Goal: Task Accomplishment & Management: Use online tool/utility

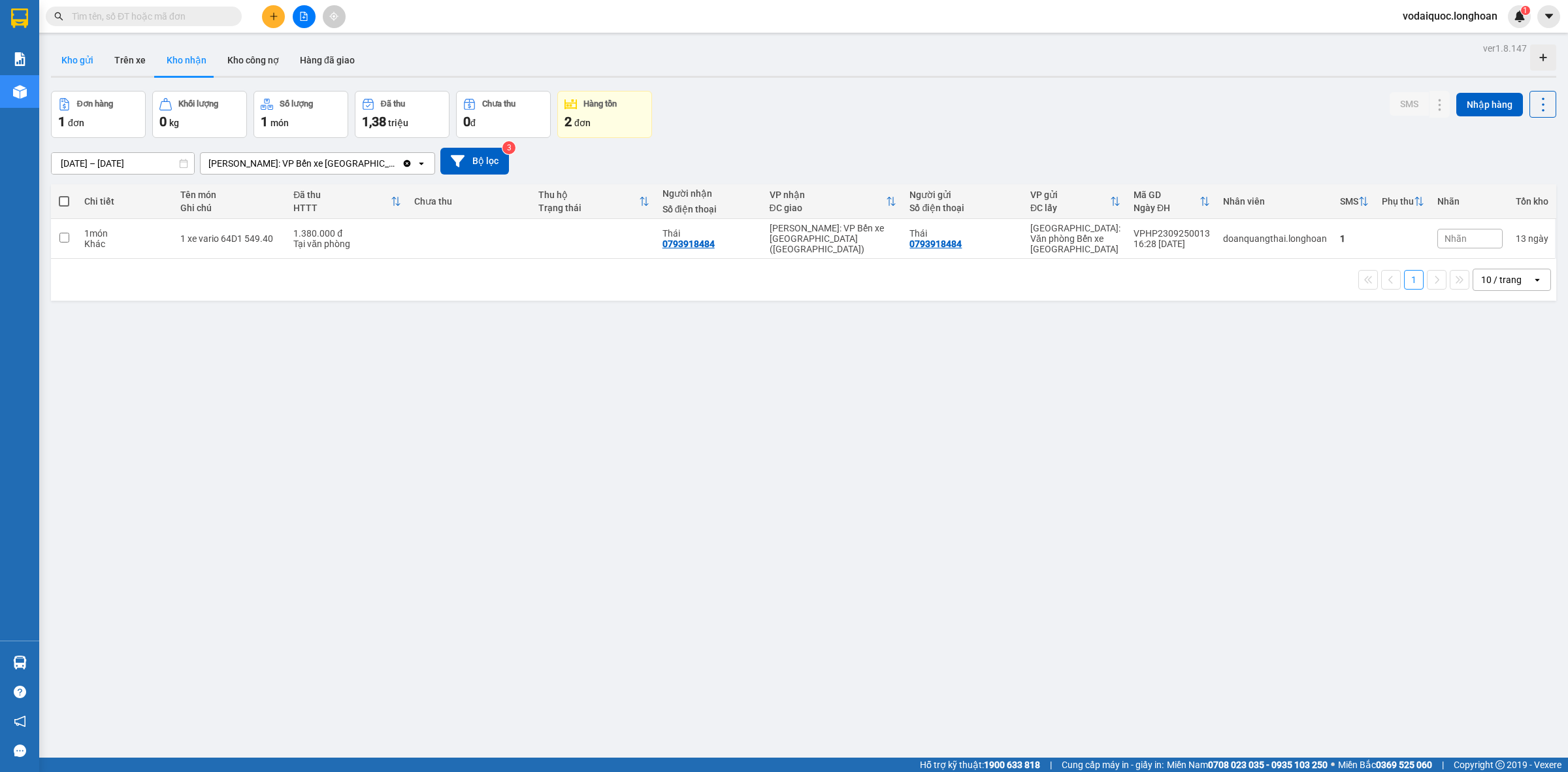
click at [72, 71] on button "Kho gửi" at bounding box center [77, 60] width 53 height 31
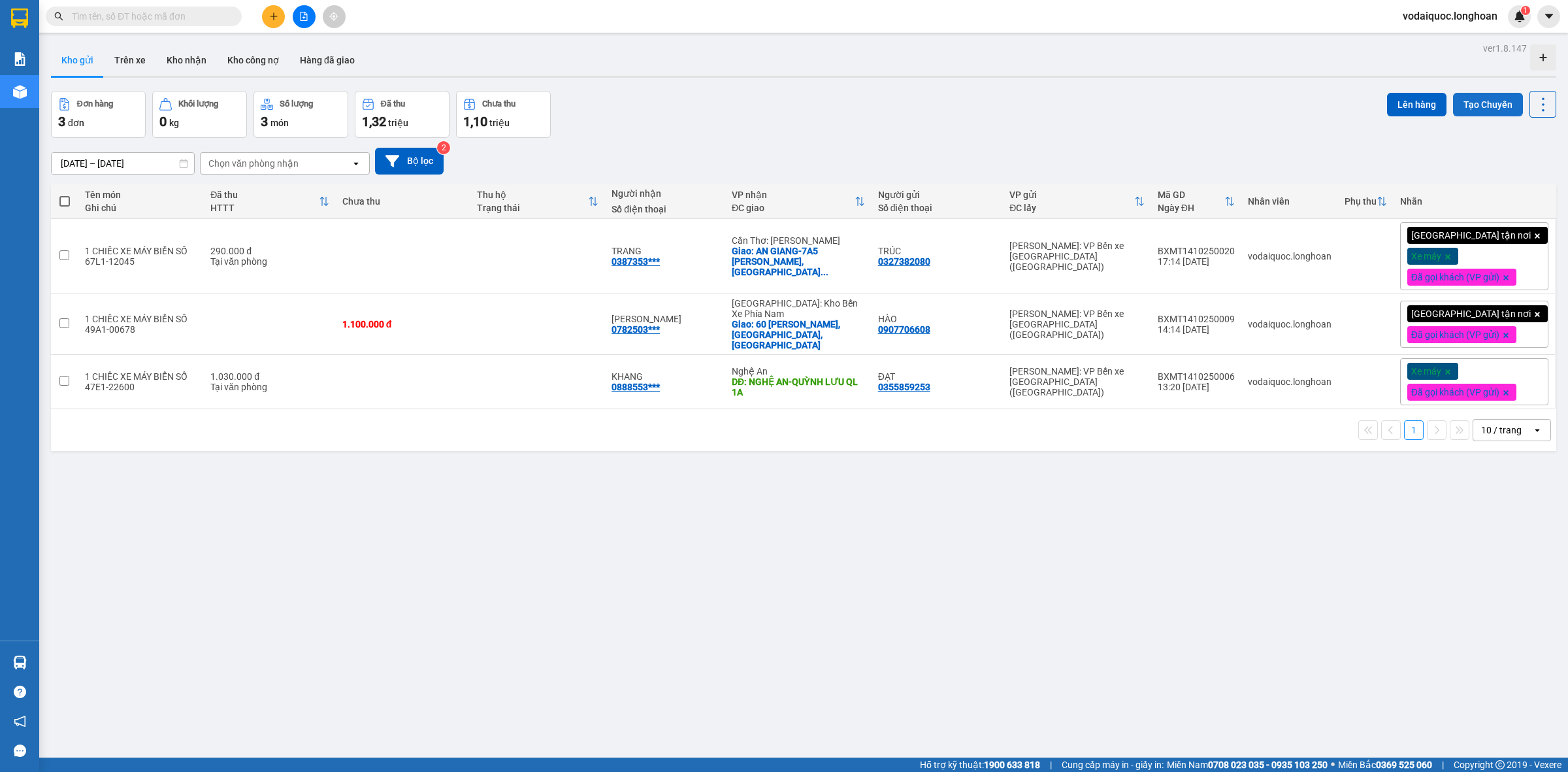
click at [1465, 106] on button "Tạo Chuyến" at bounding box center [1488, 104] width 70 height 23
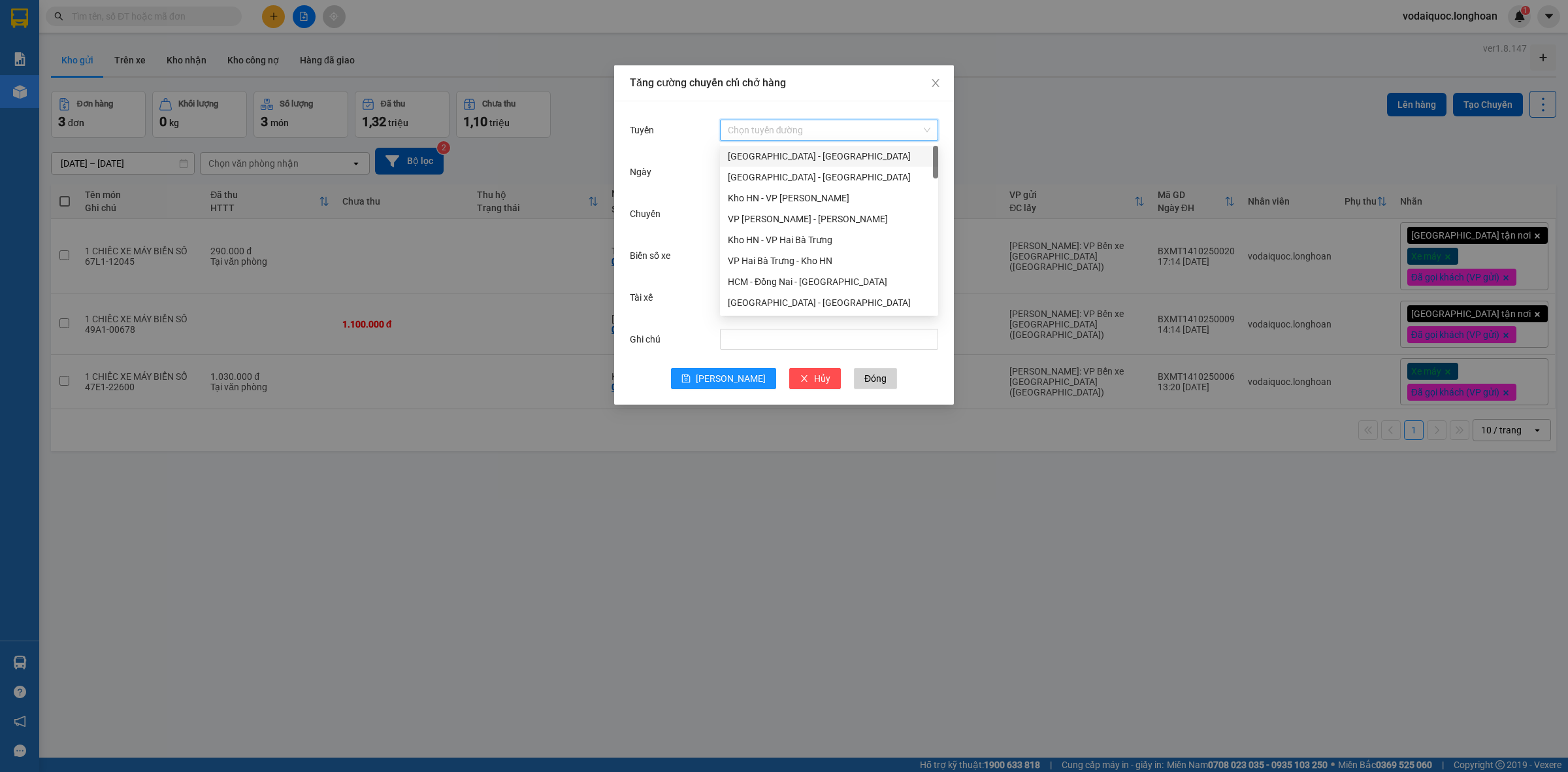
click at [776, 130] on input "Tuyến" at bounding box center [824, 130] width 193 height 19
click at [786, 216] on div "VP Bình Tân - Kho HCM 1" at bounding box center [829, 217] width 203 height 14
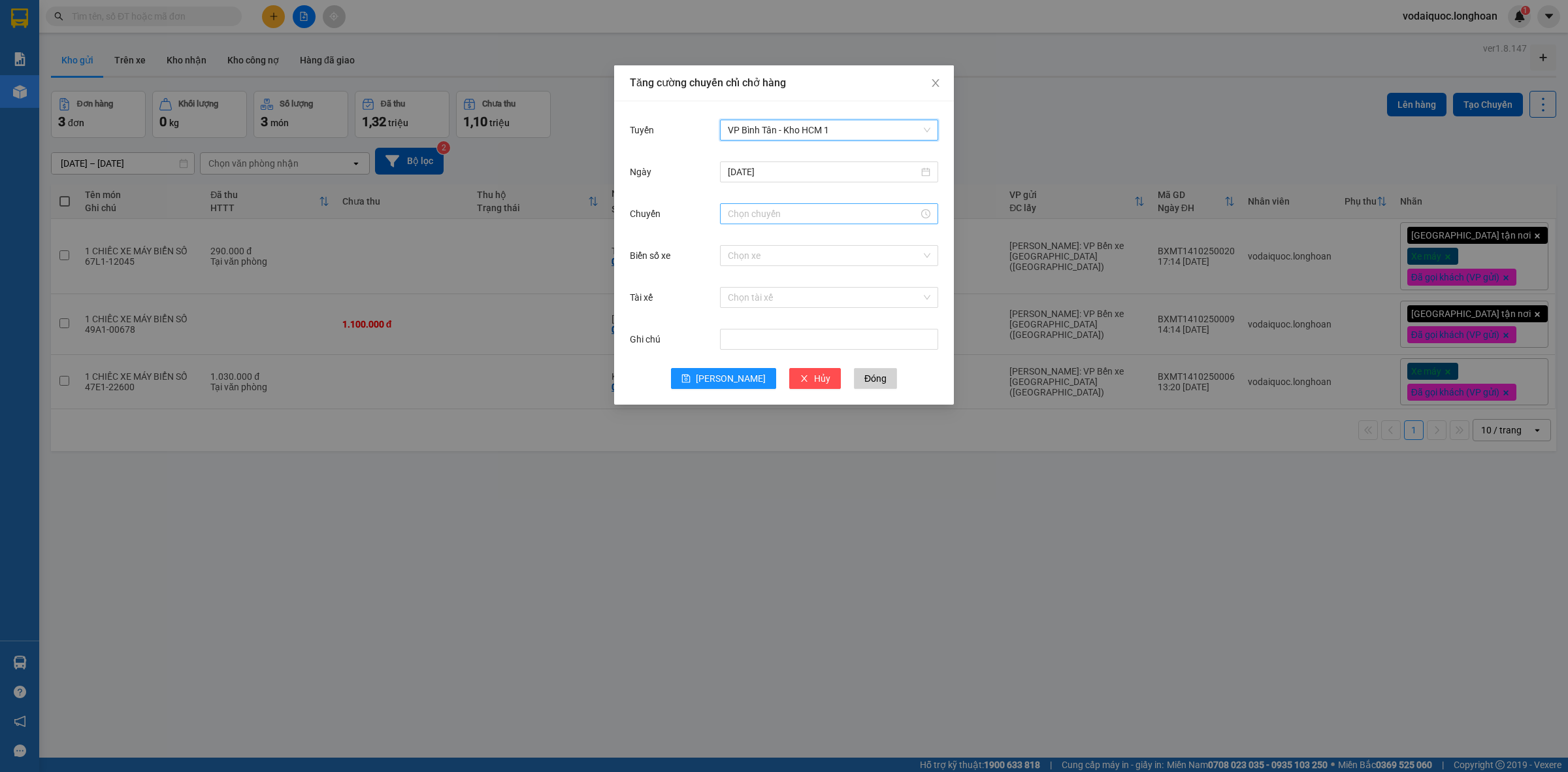
click at [772, 220] on input "Chuyến" at bounding box center [823, 214] width 191 height 14
click at [735, 279] on div "22" at bounding box center [738, 287] width 36 height 19
type input "22:00"
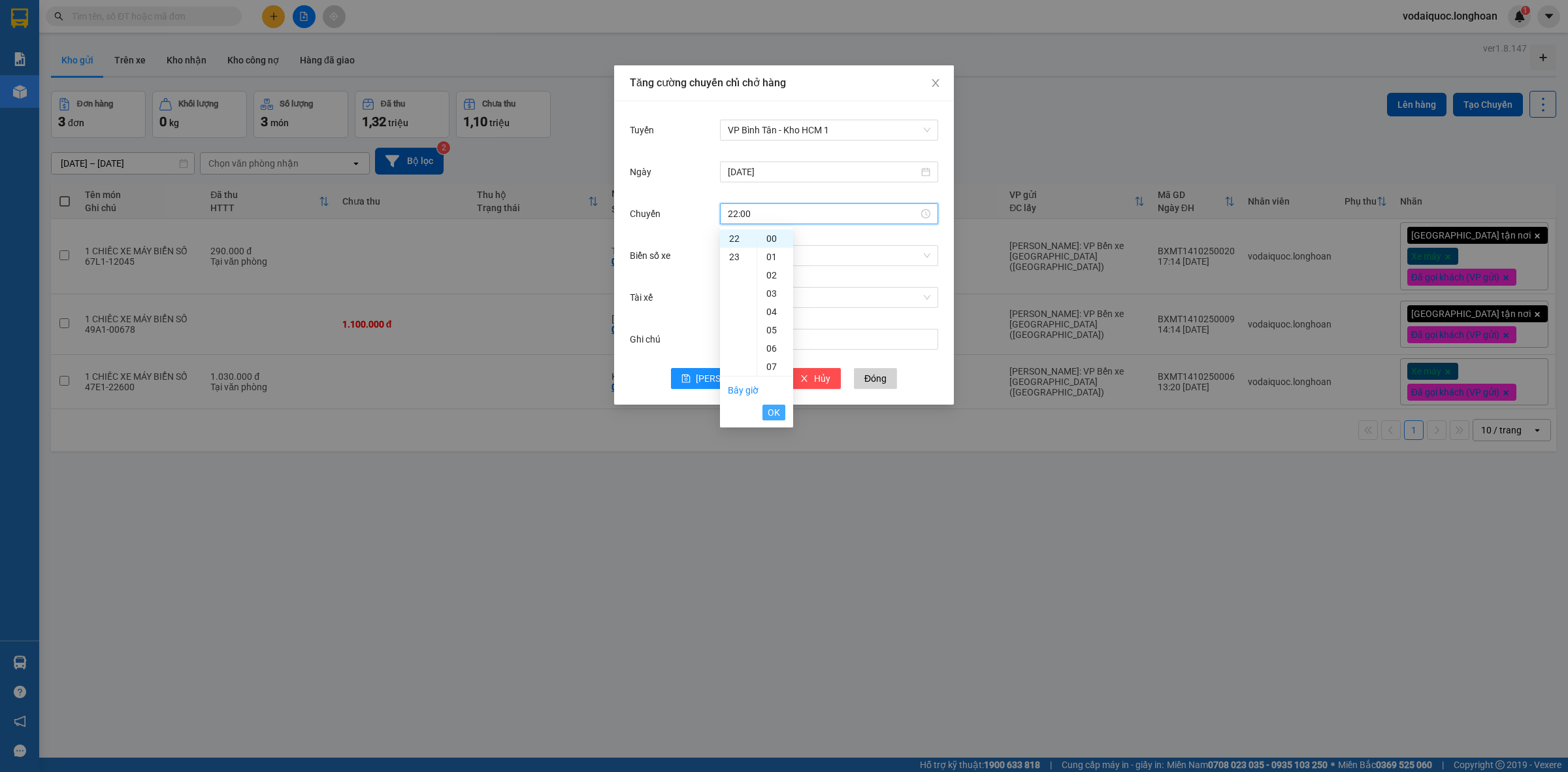
click at [774, 416] on span "OK" at bounding box center [774, 412] width 12 height 14
click at [788, 250] on input "Biển số xe" at bounding box center [824, 255] width 193 height 19
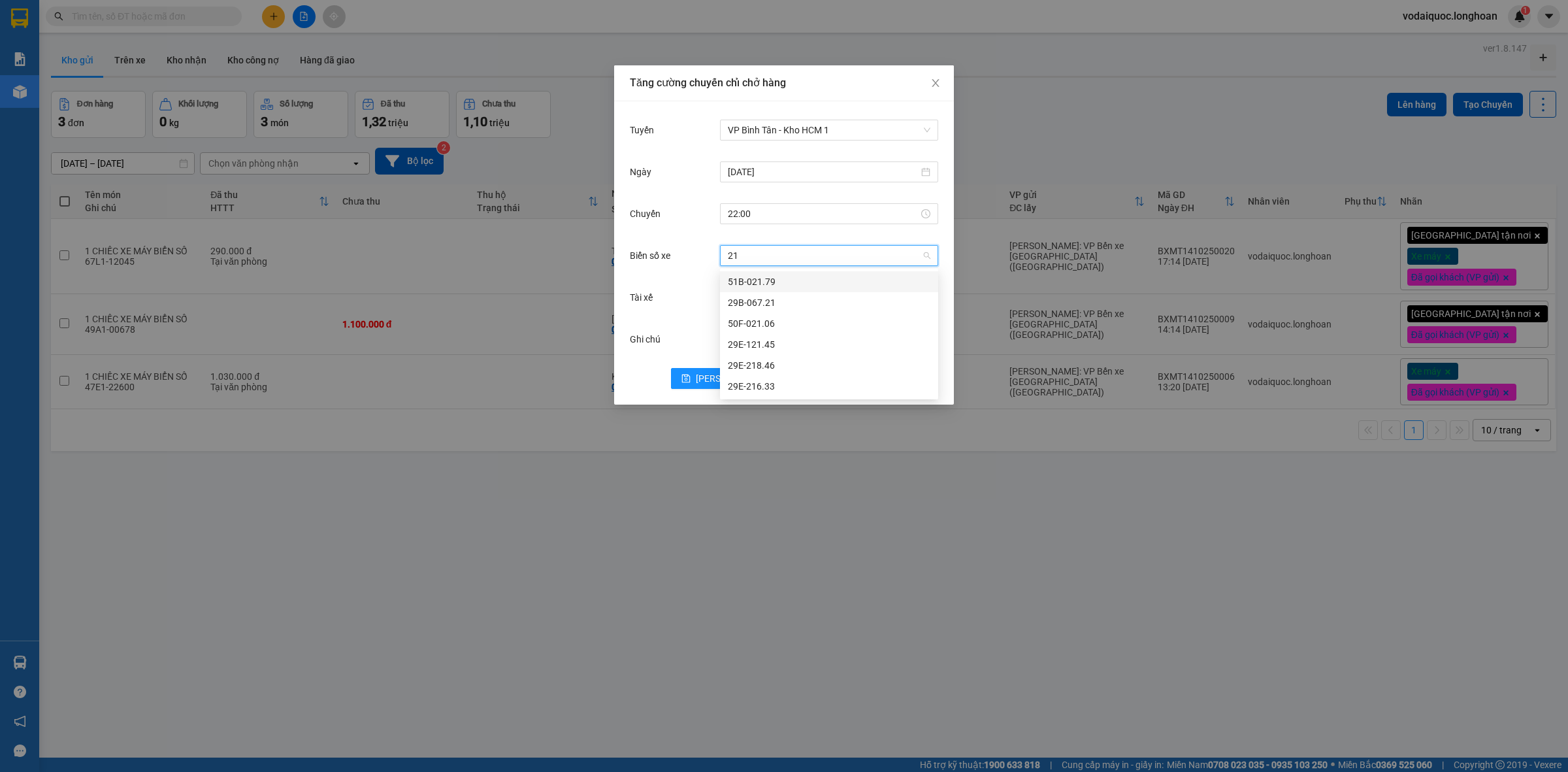
type input "2"
drag, startPoint x: 700, startPoint y: 273, endPoint x: 726, endPoint y: 295, distance: 34.1
click at [699, 273] on div "Biển số xe Chọn xe" at bounding box center [784, 263] width 308 height 42
click at [765, 299] on input "Tài xế" at bounding box center [824, 297] width 193 height 19
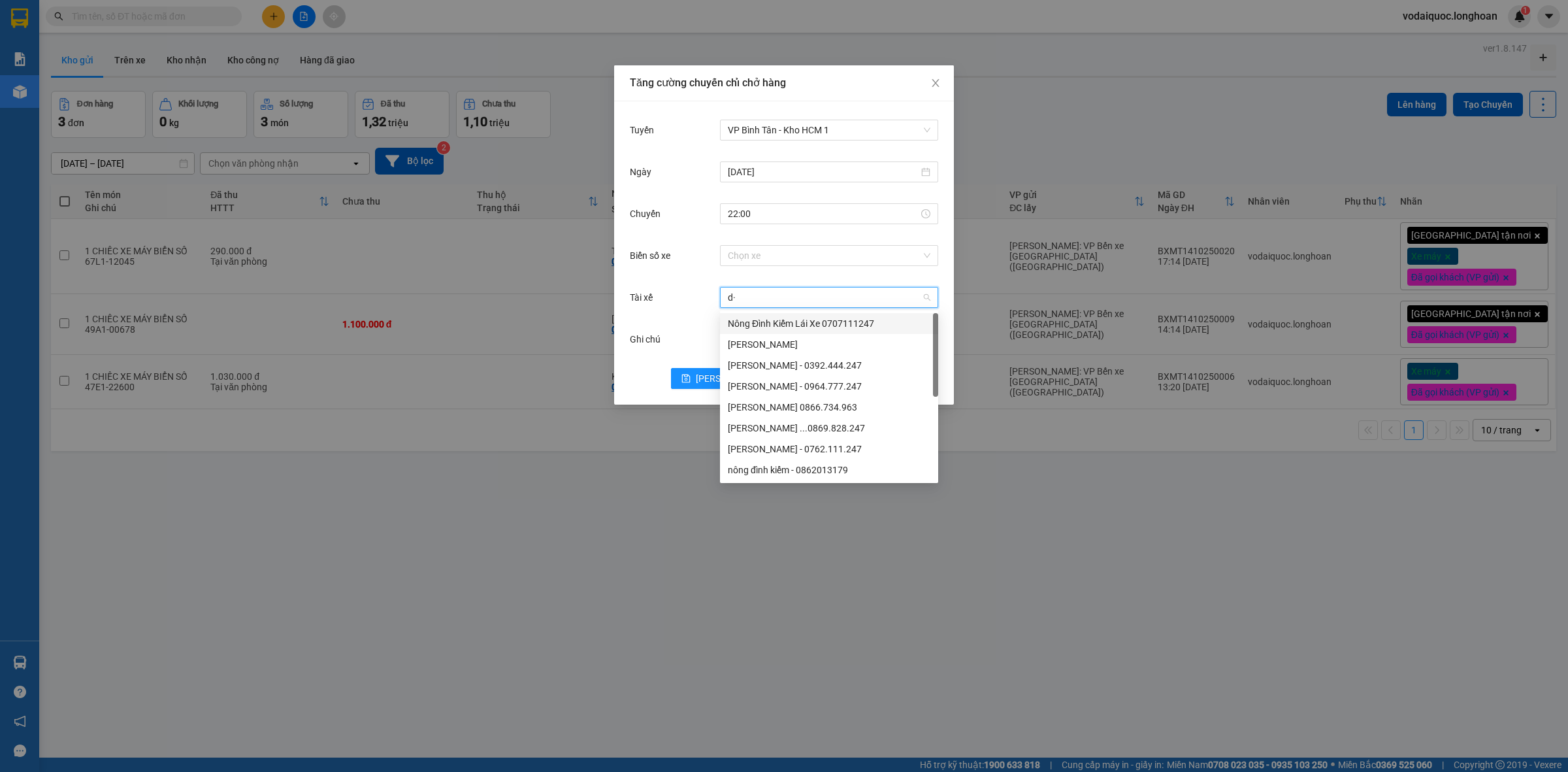
type input "d"
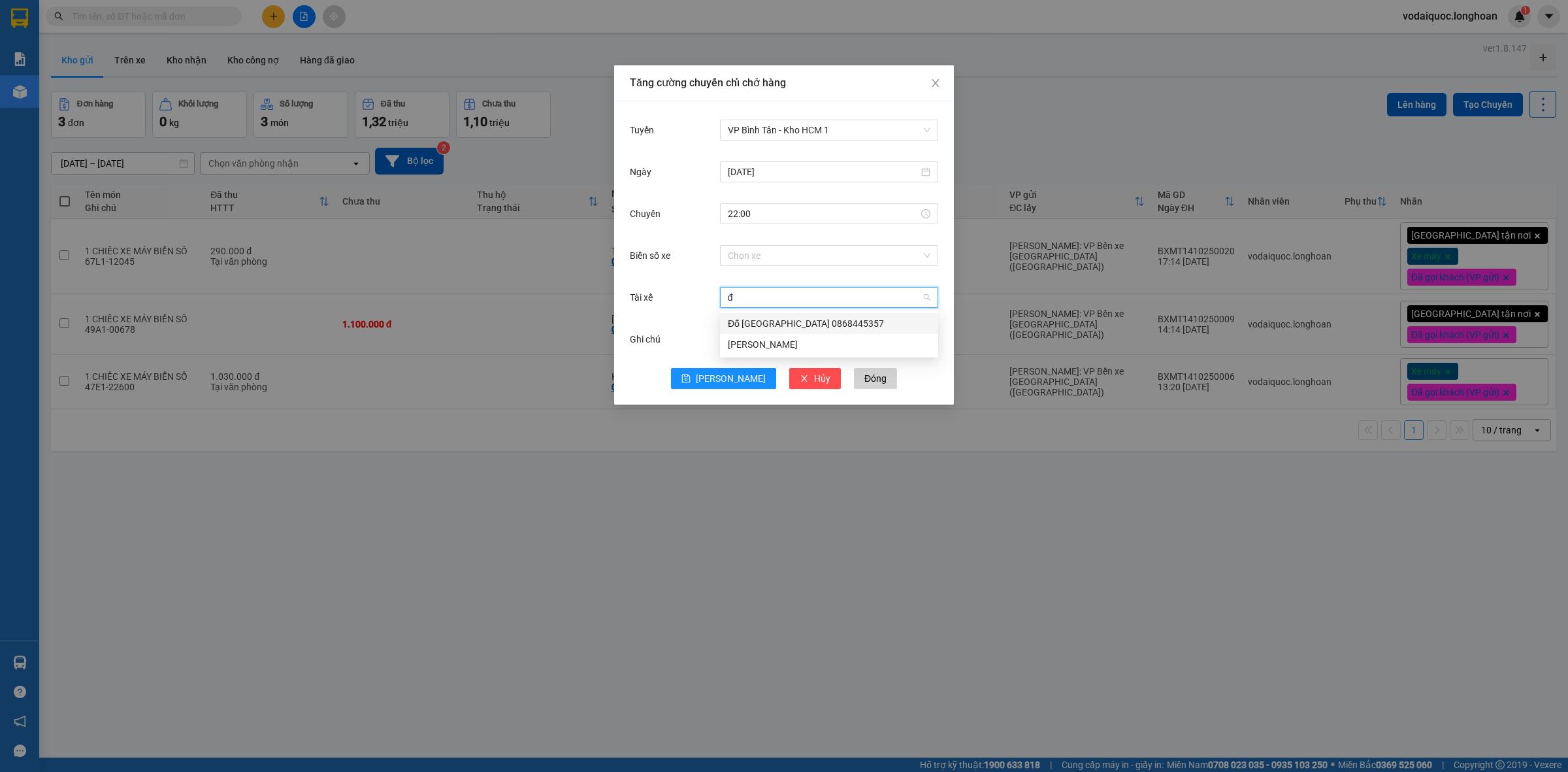
type input "đõ"
click at [811, 318] on div "Đỗ [GEOGRAPHIC_DATA] 0868445357" at bounding box center [829, 324] width 203 height 14
click at [720, 374] on button "[PERSON_NAME]" at bounding box center [724, 378] width 105 height 21
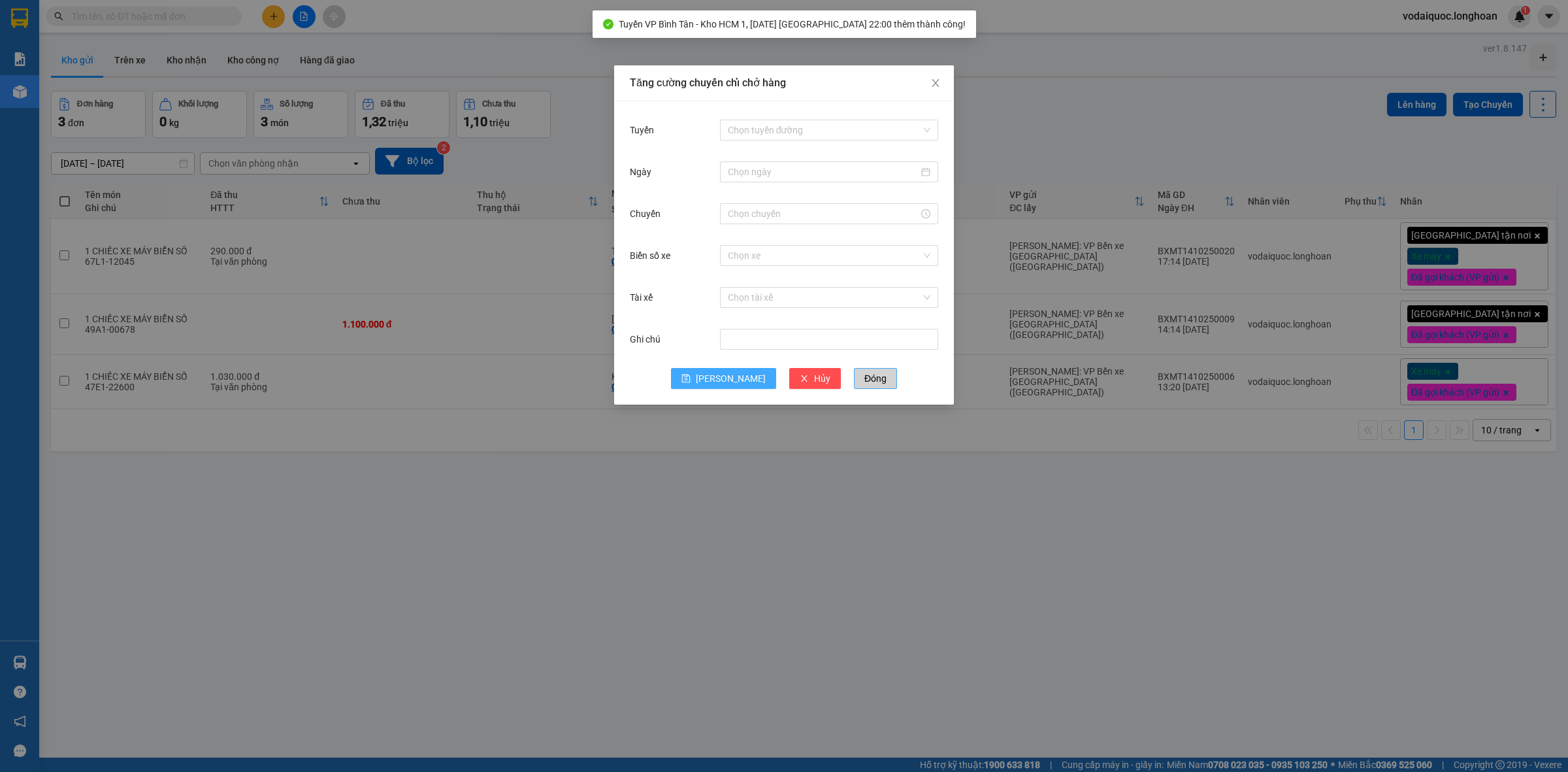
click at [864, 374] on span "Đóng" at bounding box center [876, 378] width 23 height 14
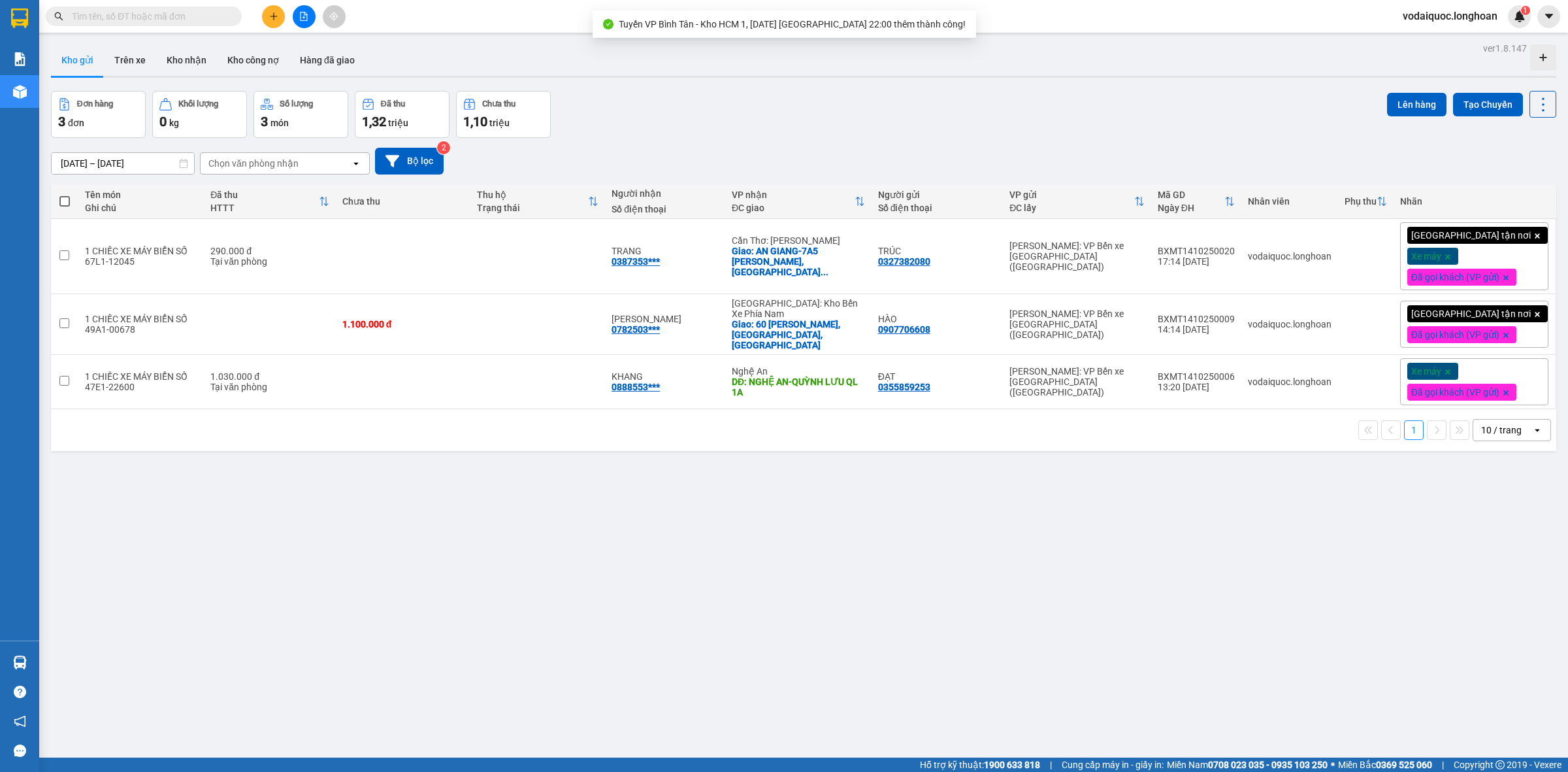
click at [65, 196] on span at bounding box center [64, 201] width 10 height 10
click at [64, 195] on input "checkbox" at bounding box center [64, 195] width 0 height 0
checkbox input "true"
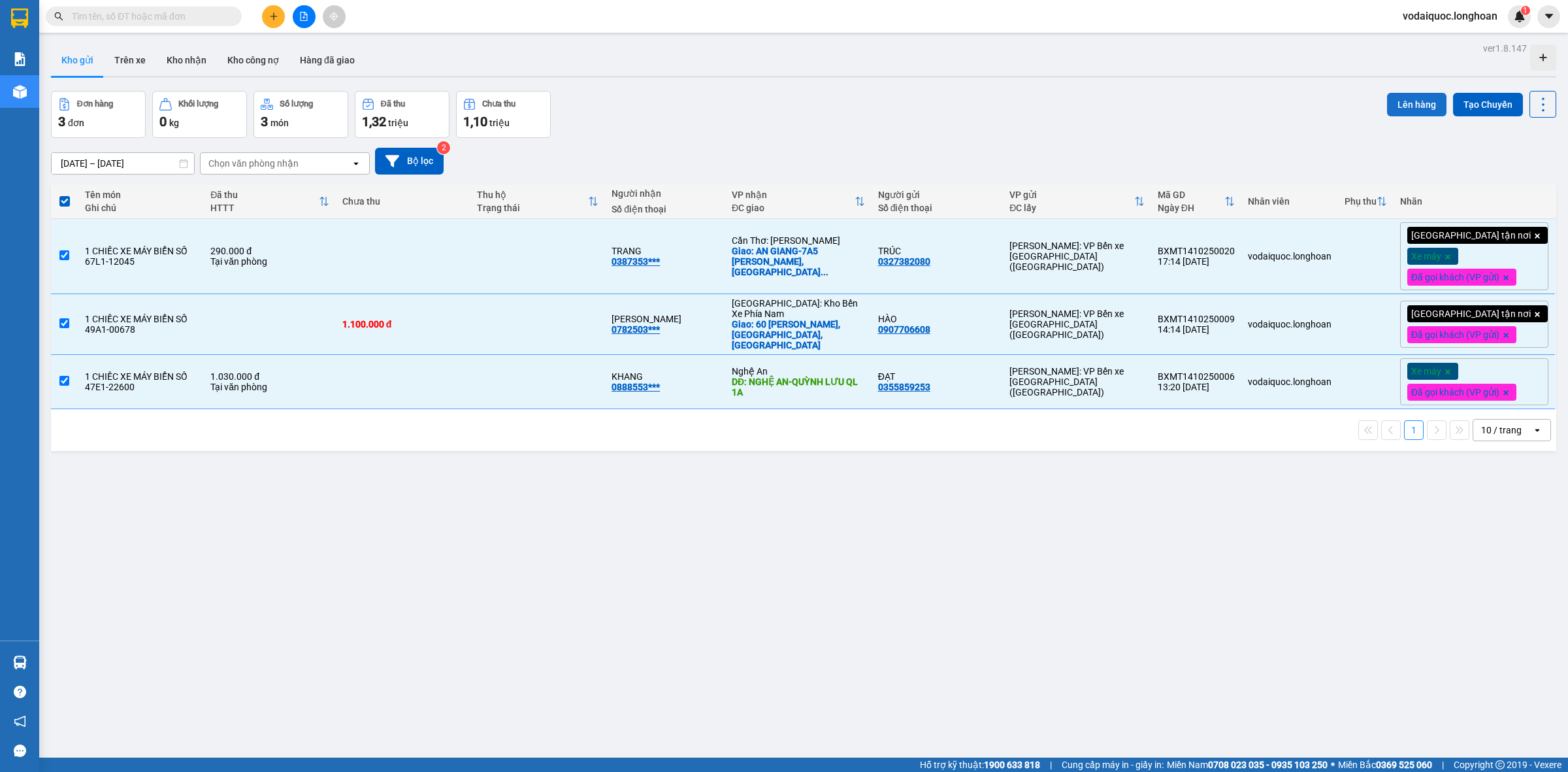
click at [1405, 105] on button "Lên hàng" at bounding box center [1417, 104] width 60 height 23
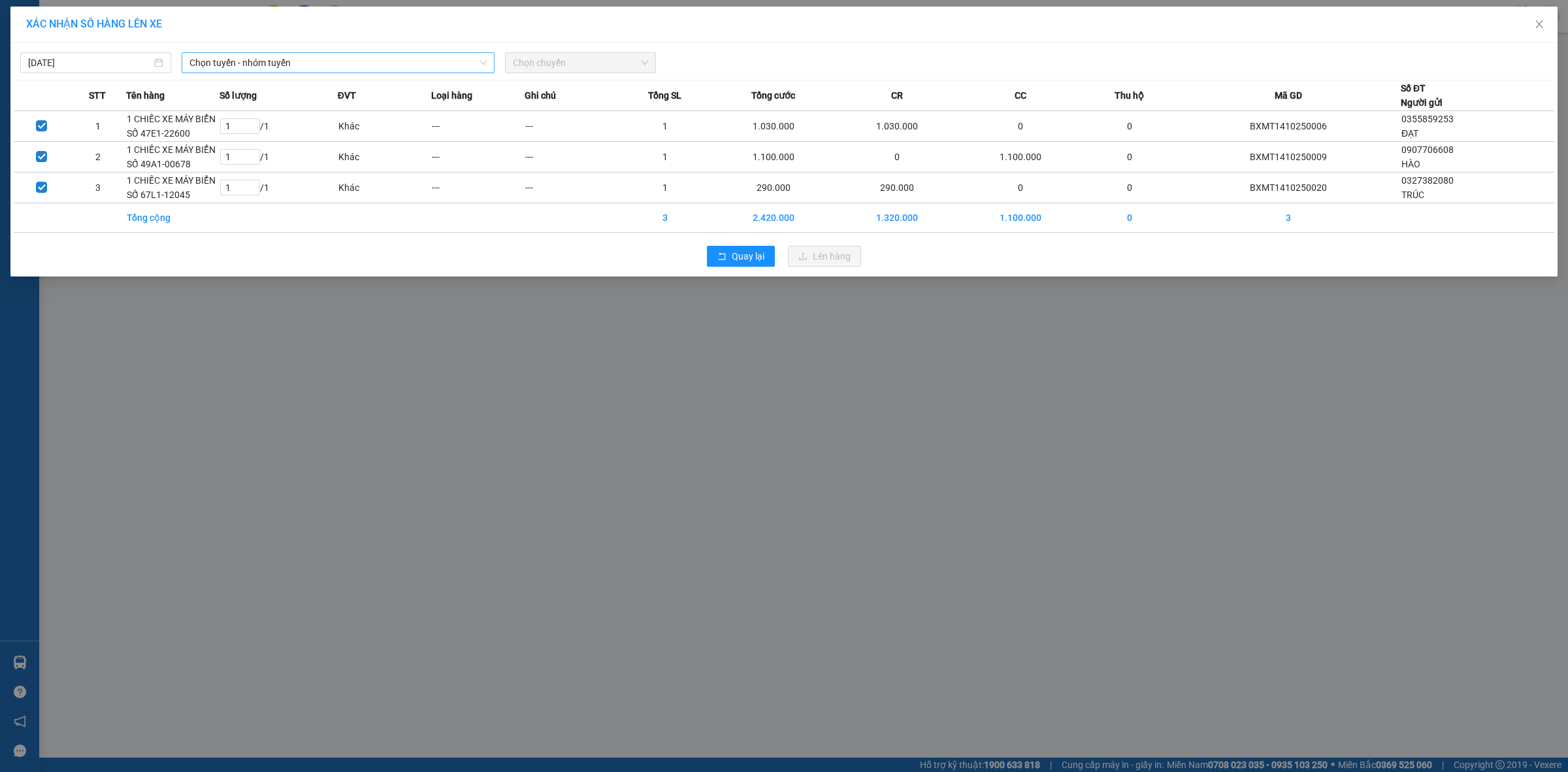
click at [335, 60] on span "Chọn tuyến - nhóm tuyến" at bounding box center [337, 63] width 297 height 19
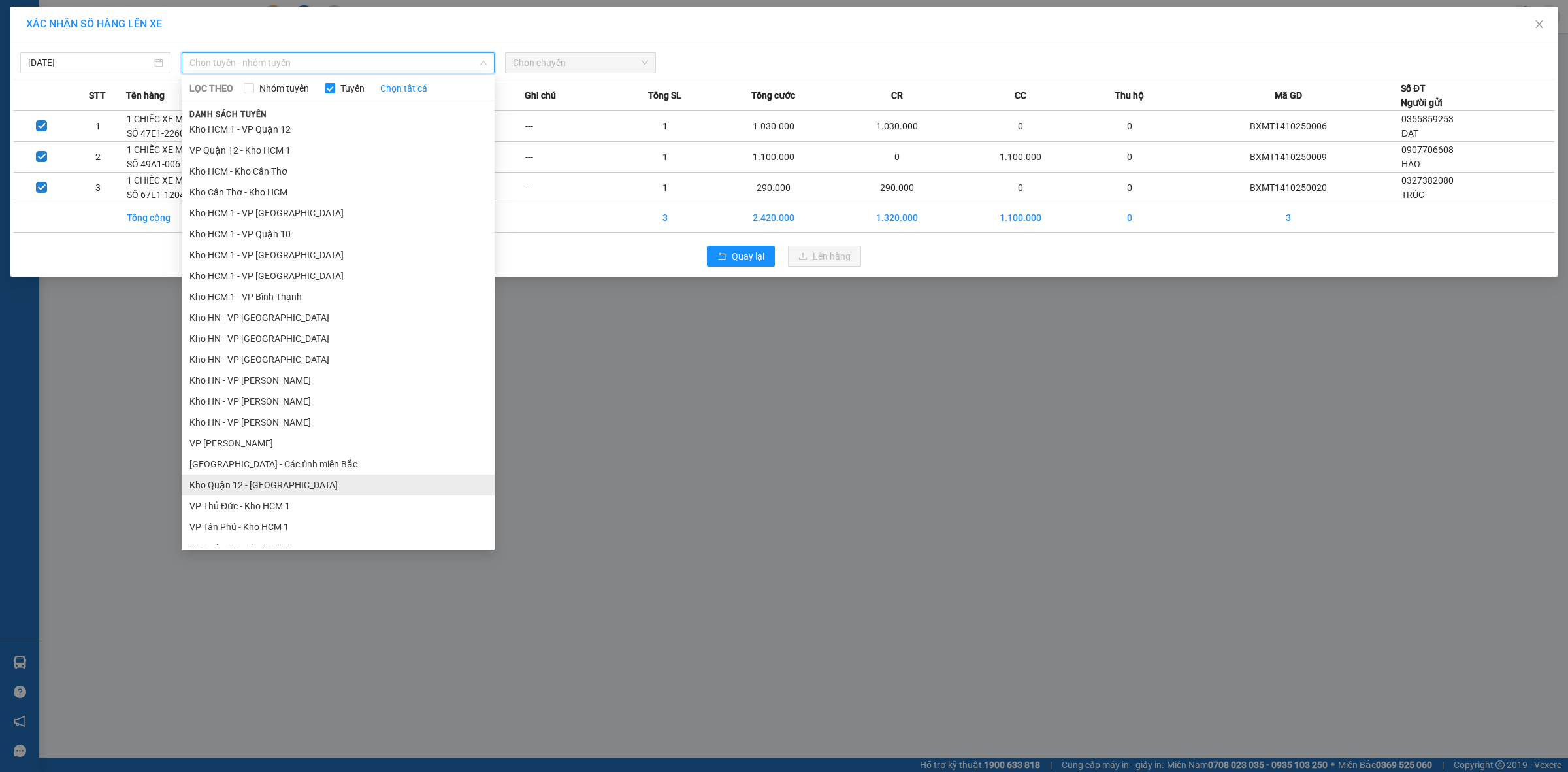
scroll to position [381, 0]
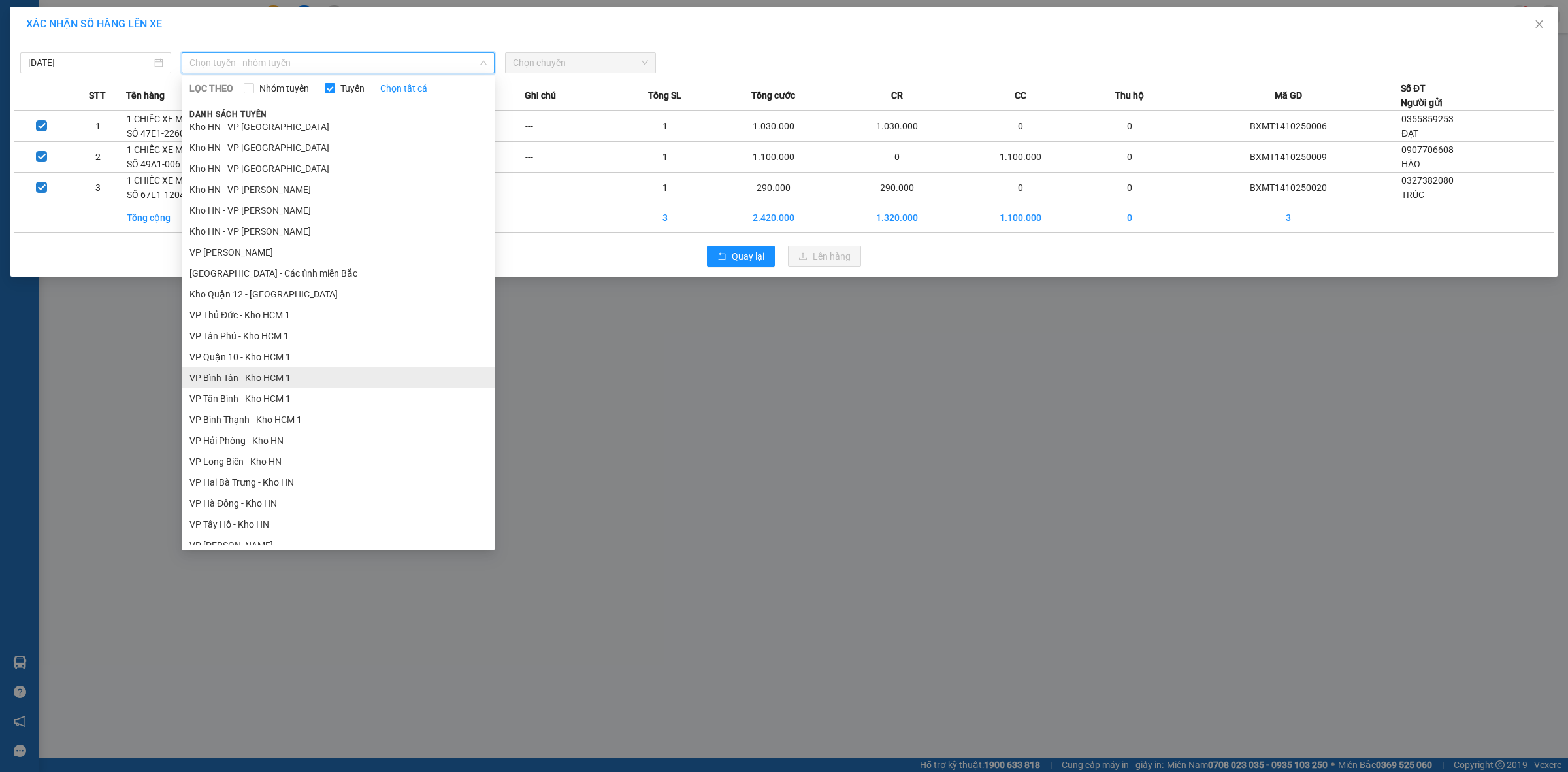
click at [252, 384] on li "VP Bình Tân - Kho HCM 1" at bounding box center [338, 378] width 313 height 21
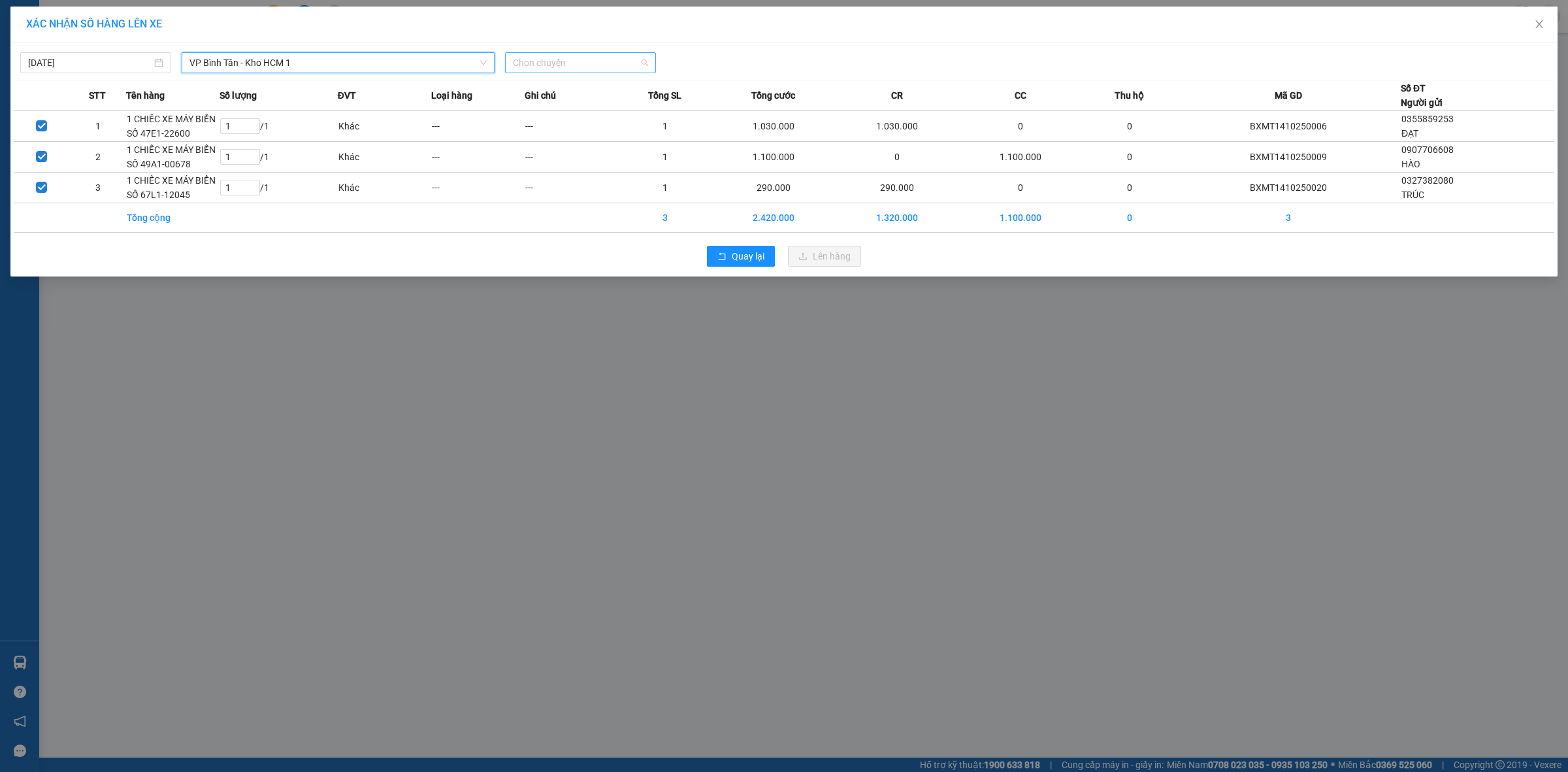
click at [635, 60] on span "Chọn chuyến" at bounding box center [580, 63] width 135 height 19
click at [546, 130] on div "22:00 (TC)" at bounding box center [563, 130] width 102 height 14
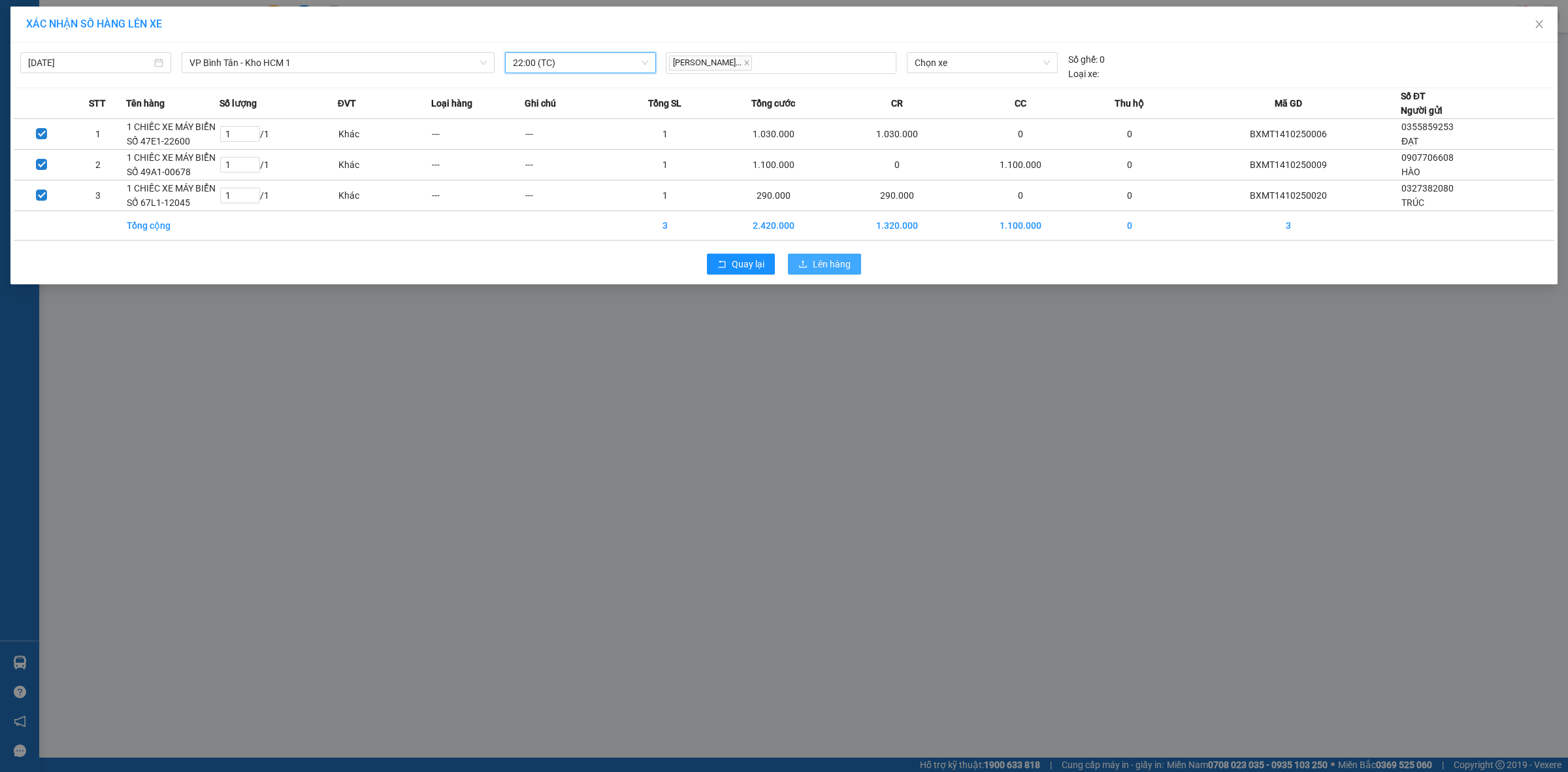
click at [828, 263] on span "Lên hàng" at bounding box center [831, 264] width 38 height 14
